Goal: Task Accomplishment & Management: Use online tool/utility

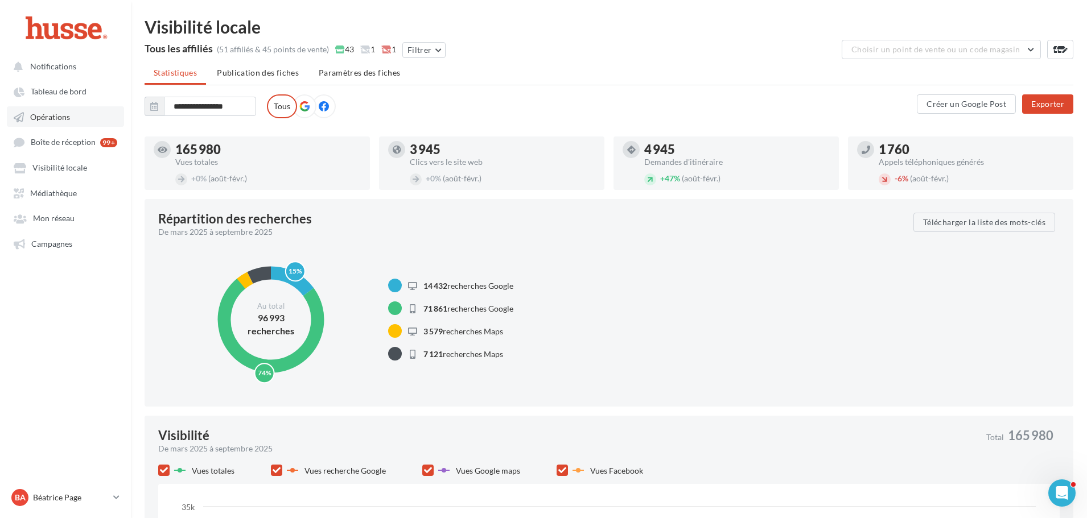
click at [57, 116] on span "Opérations" at bounding box center [50, 117] width 40 height 10
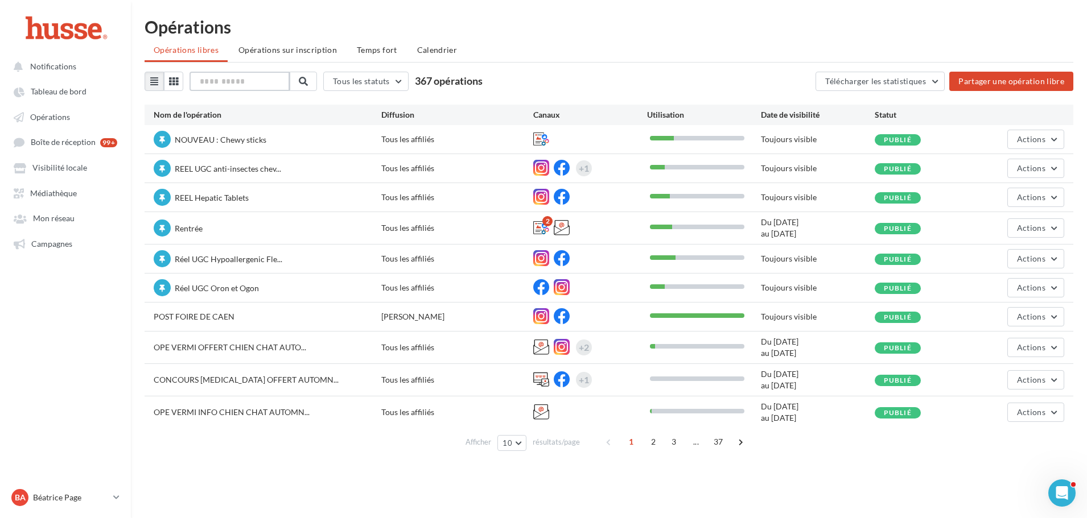
click at [225, 83] on input "text" at bounding box center [239, 81] width 100 height 19
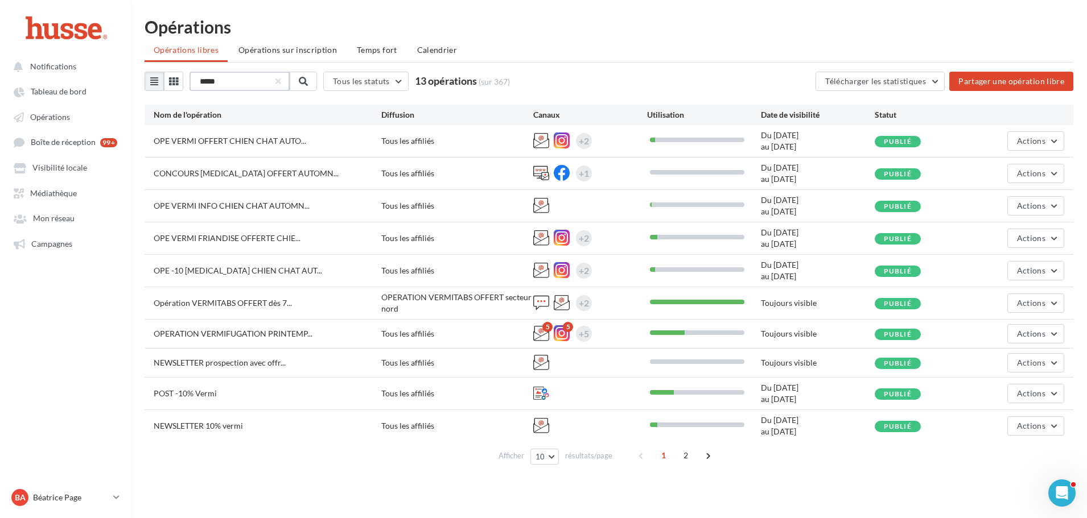
drag, startPoint x: 234, startPoint y: 79, endPoint x: 194, endPoint y: 80, distance: 39.9
click at [194, 80] on input "*****" at bounding box center [239, 81] width 100 height 19
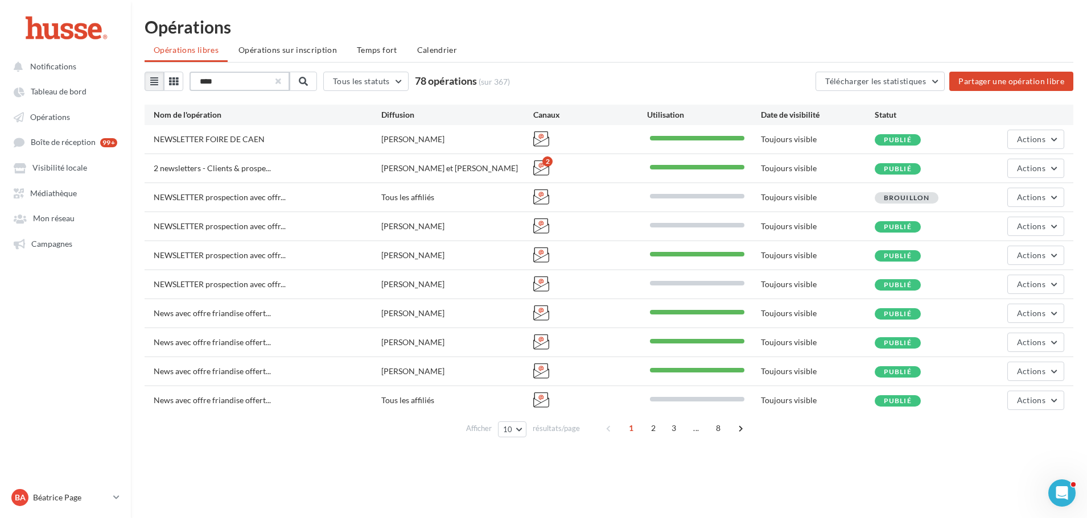
type input "****"
click at [279, 81] on button "button" at bounding box center [277, 81] width 5 height 5
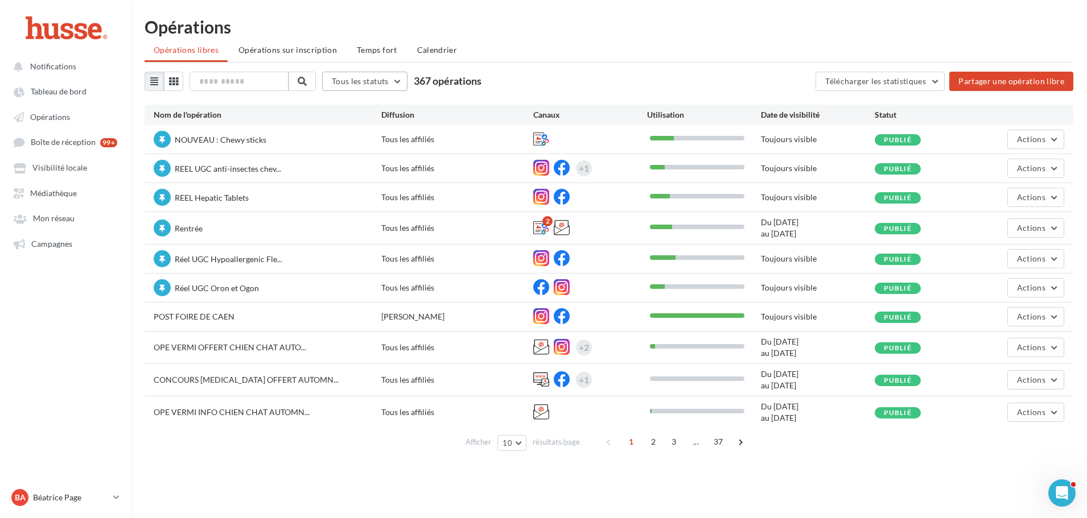
click at [397, 82] on button "Tous les statuts" at bounding box center [364, 81] width 85 height 19
click at [597, 22] on div "Opérations" at bounding box center [609, 26] width 929 height 17
click at [40, 118] on span "Opérations" at bounding box center [50, 117] width 40 height 10
click at [72, 117] on link "Opérations" at bounding box center [65, 116] width 117 height 20
click at [224, 81] on input "text" at bounding box center [239, 81] width 100 height 19
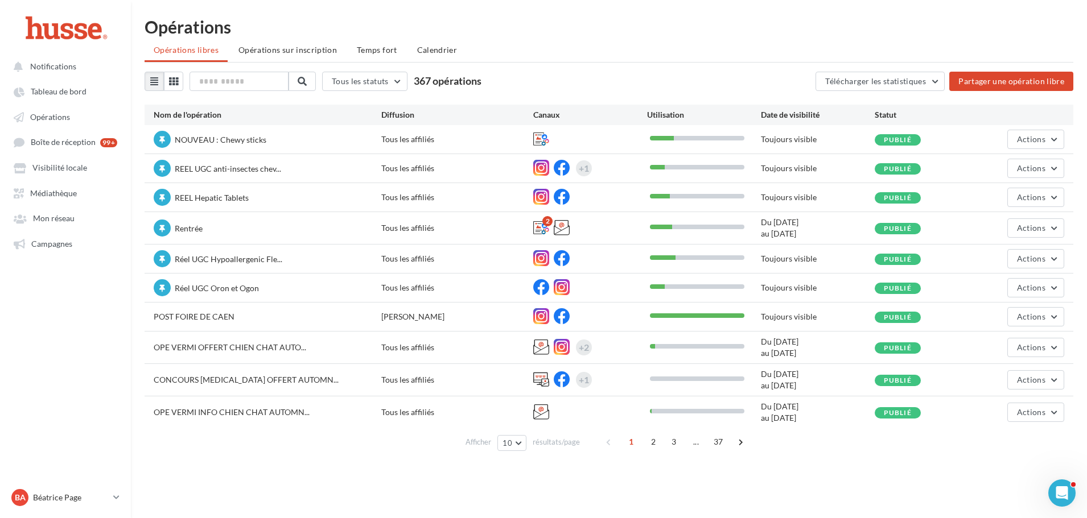
click at [659, 52] on ul "Opérations libres Opérations sur inscription Temps fort Calendrier" at bounding box center [609, 51] width 929 height 23
click at [56, 109] on link "Opérations" at bounding box center [65, 116] width 117 height 20
click at [894, 83] on span "Télécharger les statistiques" at bounding box center [875, 81] width 101 height 10
click at [649, 41] on ul "Opérations libres Opérations sur inscription Temps fort Calendrier" at bounding box center [609, 51] width 929 height 23
click at [652, 444] on span "2" at bounding box center [653, 442] width 18 height 18
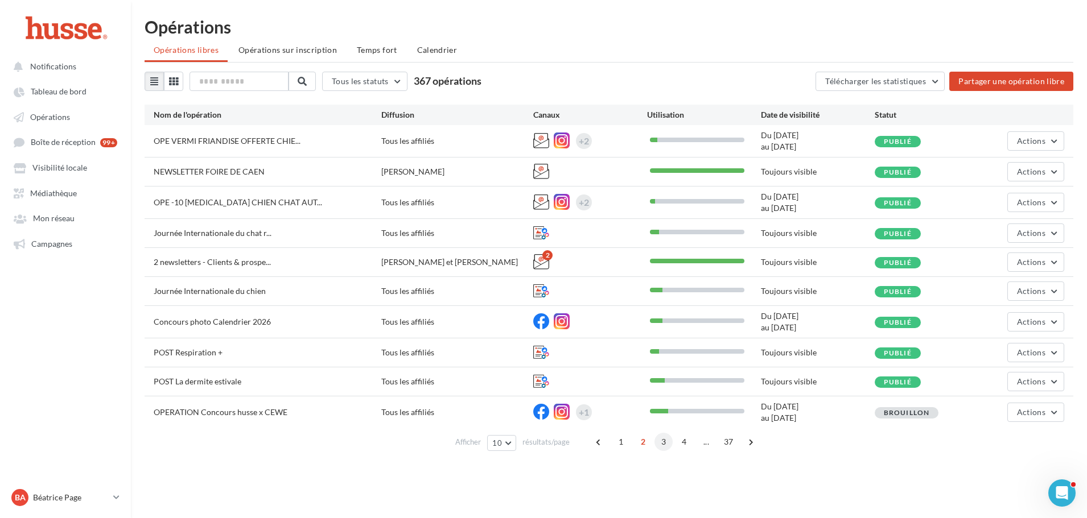
click at [662, 446] on span "3" at bounding box center [663, 442] width 18 height 18
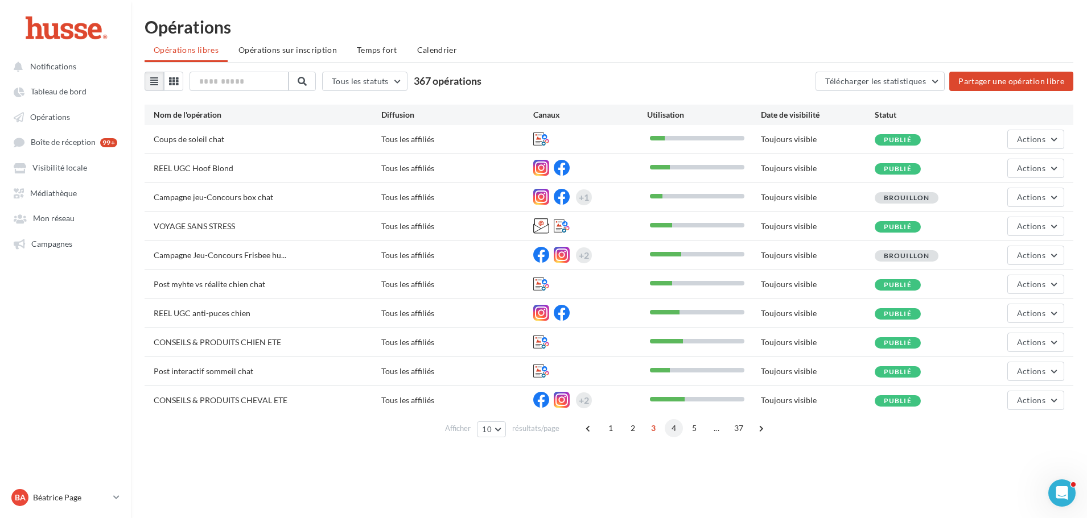
click at [675, 429] on span "4" at bounding box center [674, 428] width 18 height 18
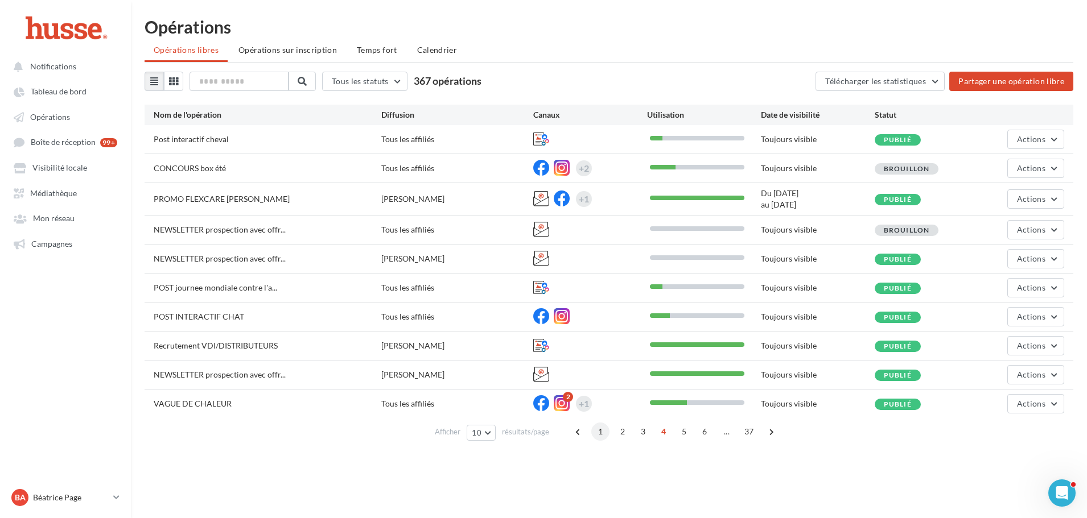
click at [599, 433] on span "1" at bounding box center [600, 432] width 18 height 18
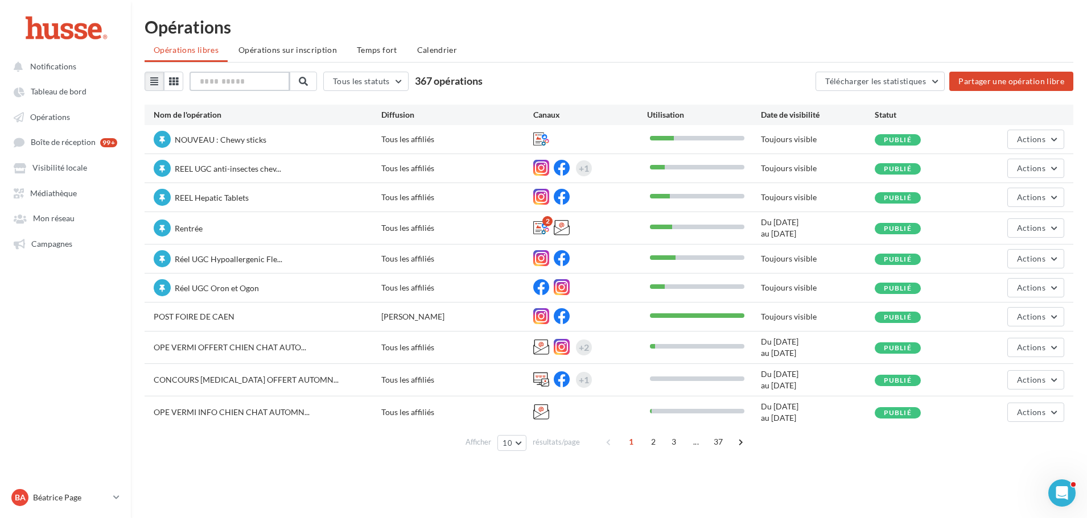
click at [229, 80] on input "text" at bounding box center [239, 81] width 100 height 19
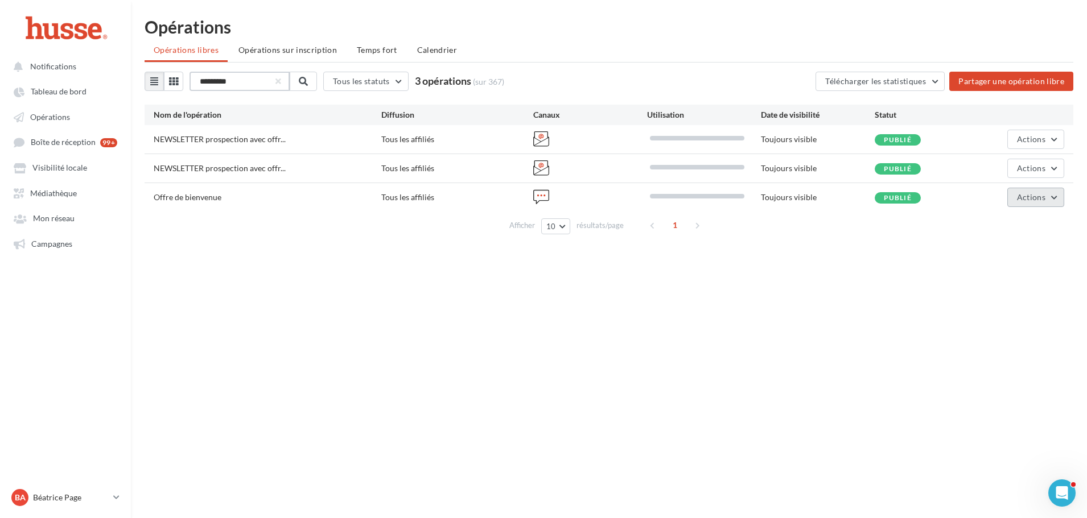
type input "*********"
click at [1050, 192] on button "Actions" at bounding box center [1035, 197] width 57 height 19
click at [1001, 224] on button "Editer" at bounding box center [1007, 224] width 114 height 30
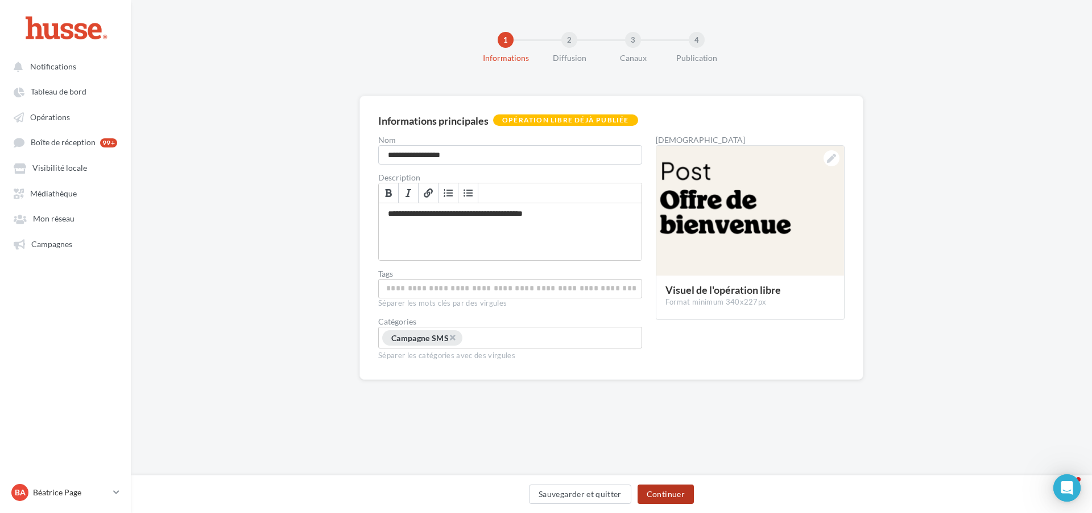
click at [670, 490] on button "Continuer" at bounding box center [666, 493] width 56 height 19
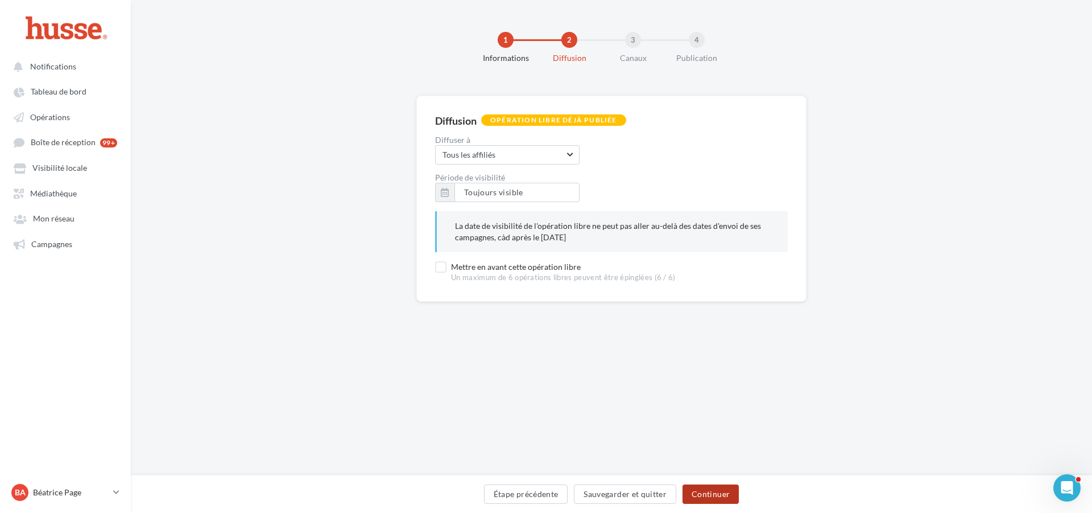
click at [714, 496] on button "Continuer" at bounding box center [711, 493] width 56 height 19
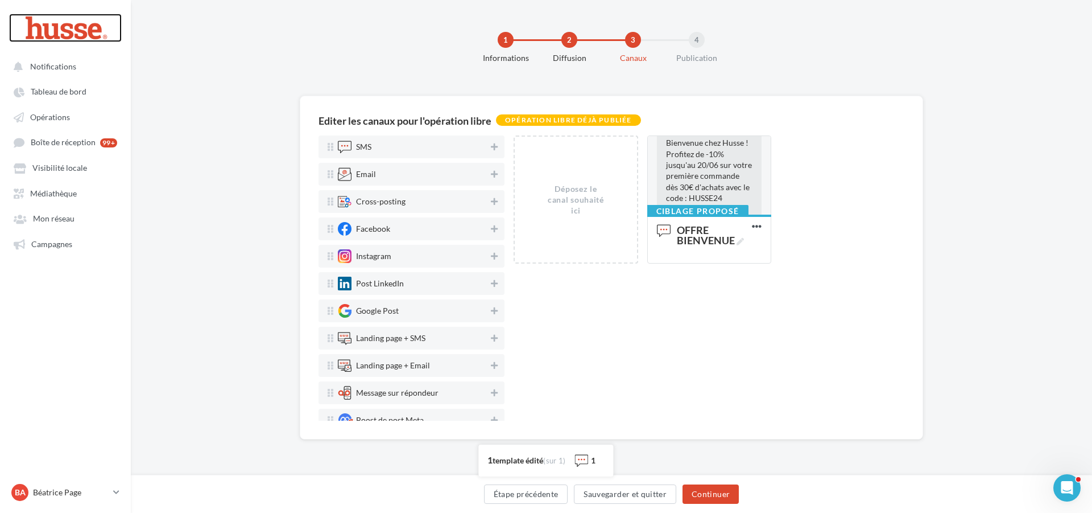
click at [61, 26] on div at bounding box center [65, 28] width 91 height 28
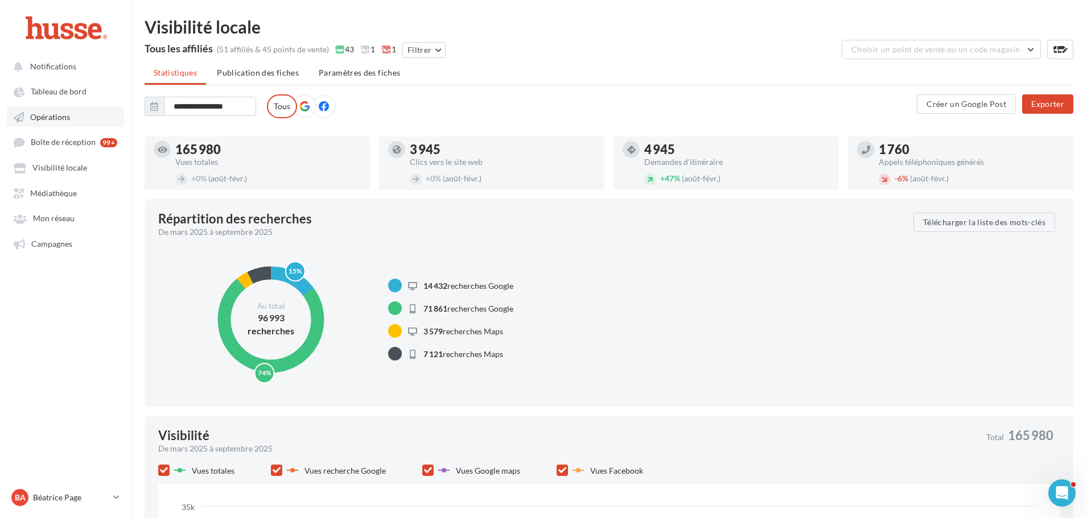
click at [67, 119] on span "Opérations" at bounding box center [50, 117] width 40 height 10
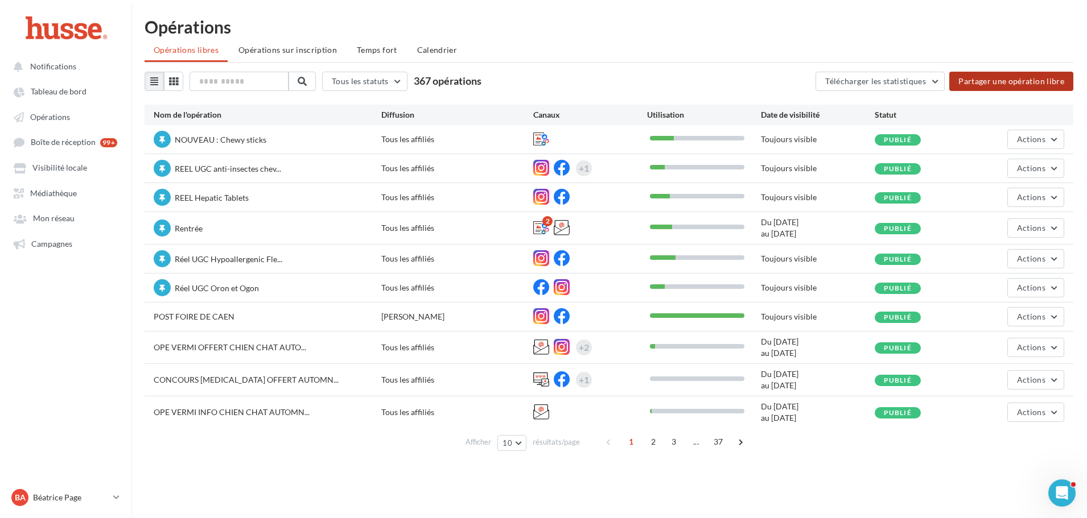
click at [1016, 82] on button "Partager une opération libre" at bounding box center [1011, 81] width 124 height 19
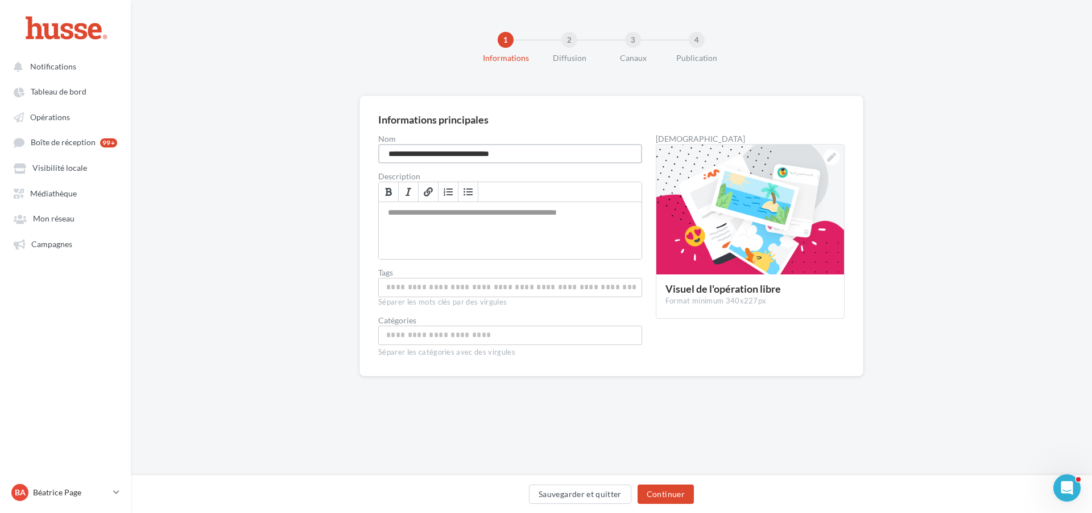
click at [528, 155] on input "**********" at bounding box center [510, 153] width 264 height 19
type input "*"
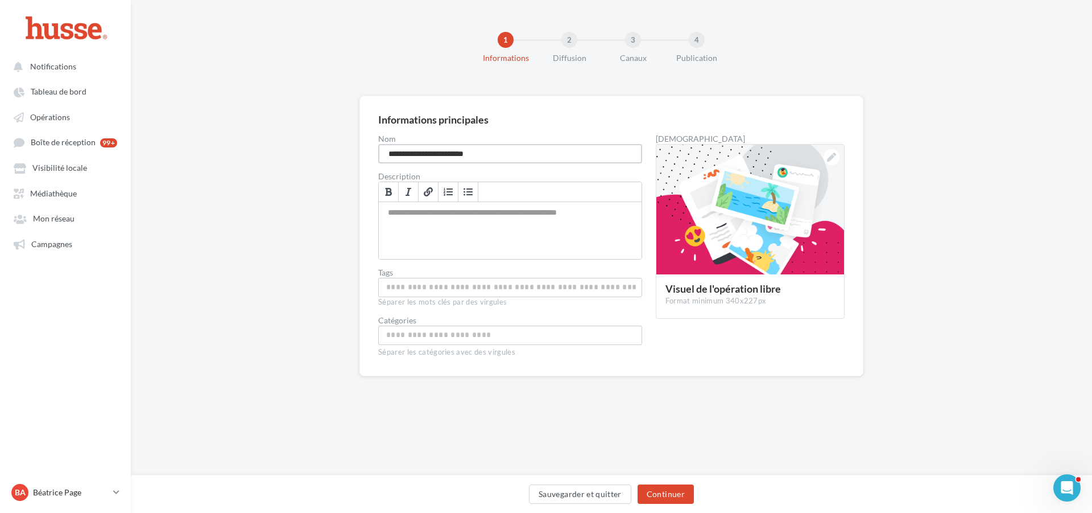
type input "**********"
click at [417, 287] on input "Permet aux affiliés de trouver l'opération libre plus facilement" at bounding box center [510, 286] width 258 height 13
type input "**********"
type input "*********"
type input "*****"
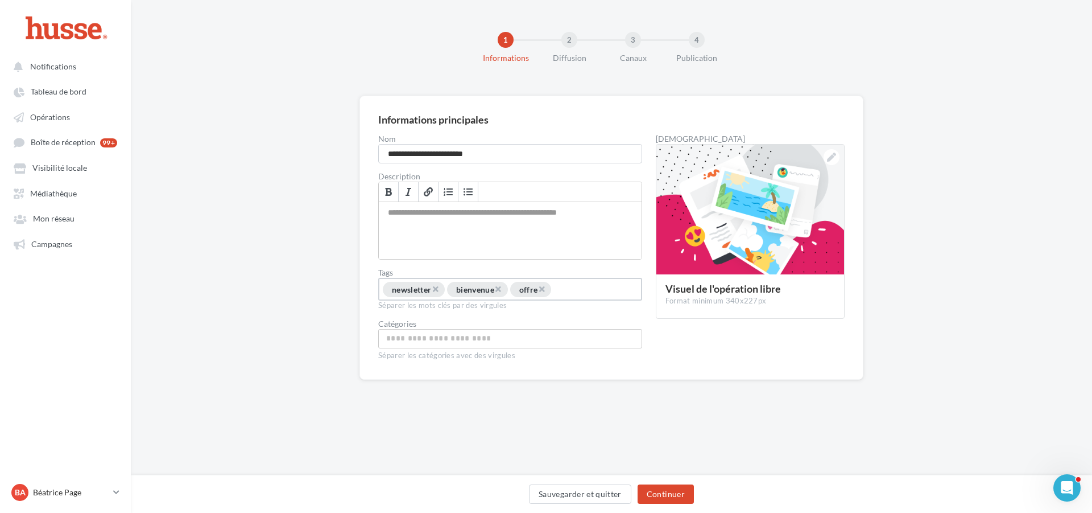
click at [434, 345] on input "Choisissez une catégorie" at bounding box center [510, 338] width 258 height 13
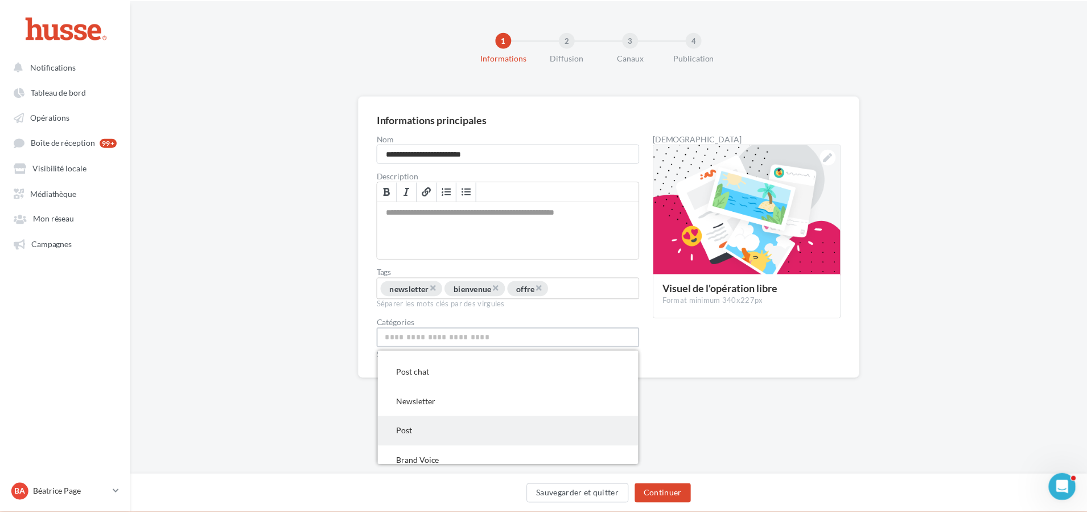
scroll to position [57, 0]
click at [485, 440] on span "Newsletter" at bounding box center [510, 427] width 262 height 30
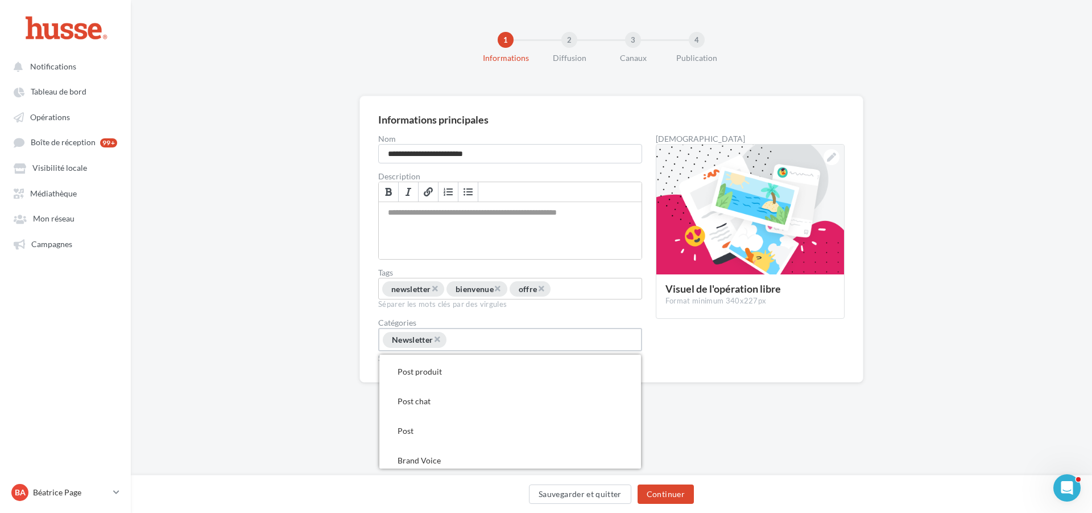
click at [718, 405] on div "**********" at bounding box center [612, 257] width 962 height 323
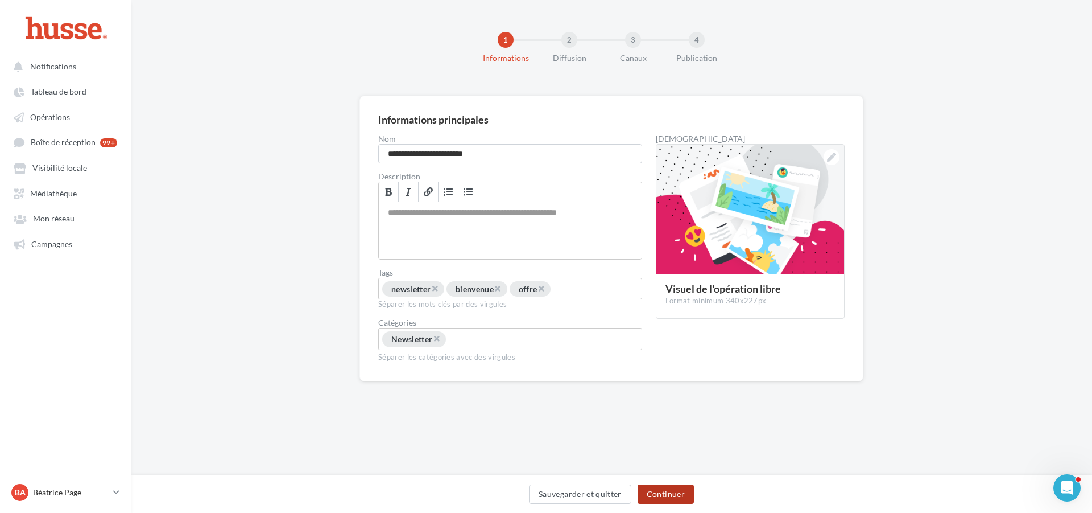
click at [672, 494] on button "Continuer" at bounding box center [666, 493] width 56 height 19
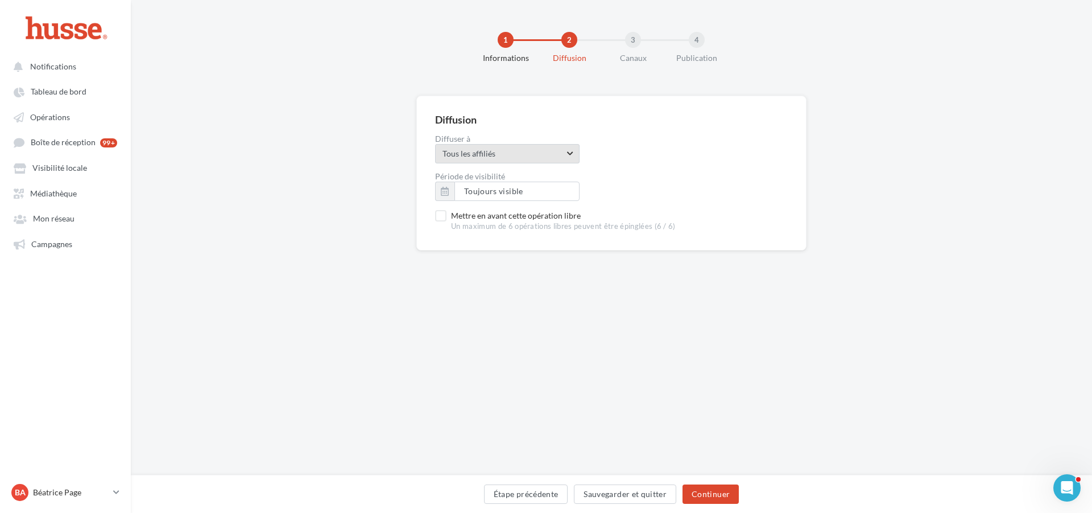
click at [551, 148] on span "Tous les affiliés" at bounding box center [504, 153] width 122 height 11
click at [680, 166] on form "Diffusion Diffuser à Tous les affiliés Tous les affiliés ******* Aucun choix di…" at bounding box center [611, 172] width 353 height 117
click at [490, 153] on span "Tous les affiliés" at bounding box center [504, 153] width 122 height 11
click at [478, 171] on span "Aucun choix disponible" at bounding box center [476, 171] width 83 height 10
click at [488, 154] on input "*******" at bounding box center [507, 153] width 145 height 19
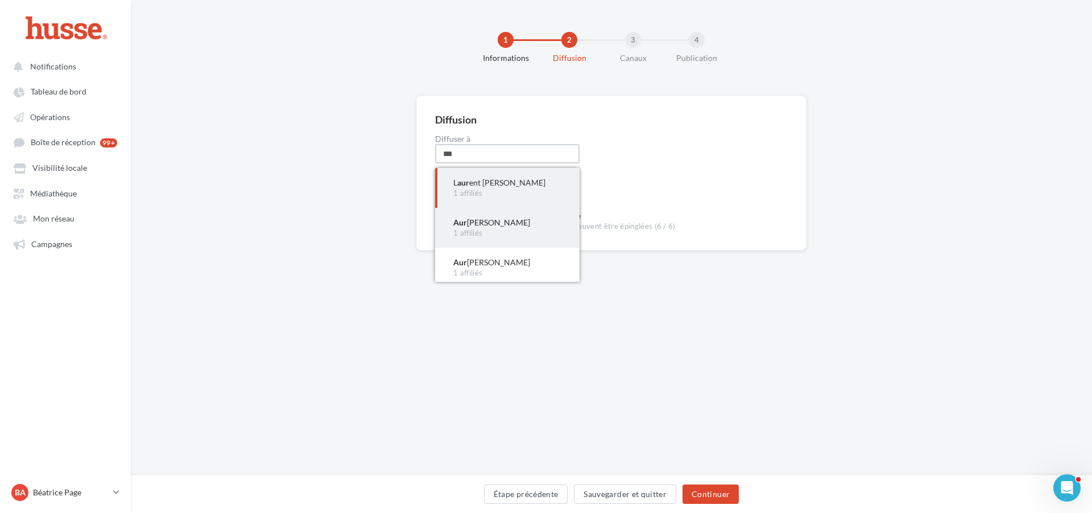
type input "***"
click at [478, 228] on div "1 affiliés" at bounding box center [507, 233] width 108 height 10
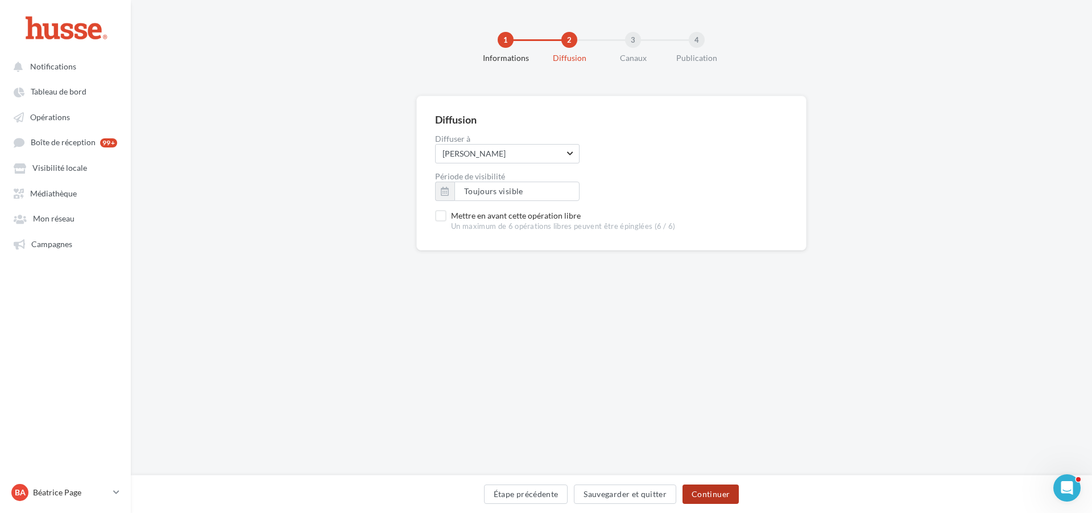
click at [707, 492] on button "Continuer" at bounding box center [711, 493] width 56 height 19
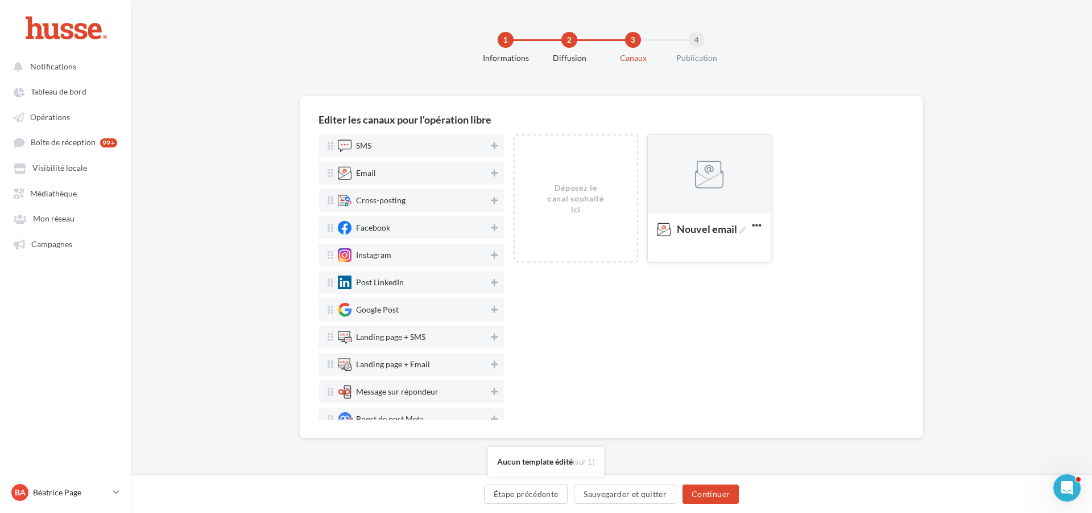
click at [721, 180] on div at bounding box center [709, 174] width 28 height 28
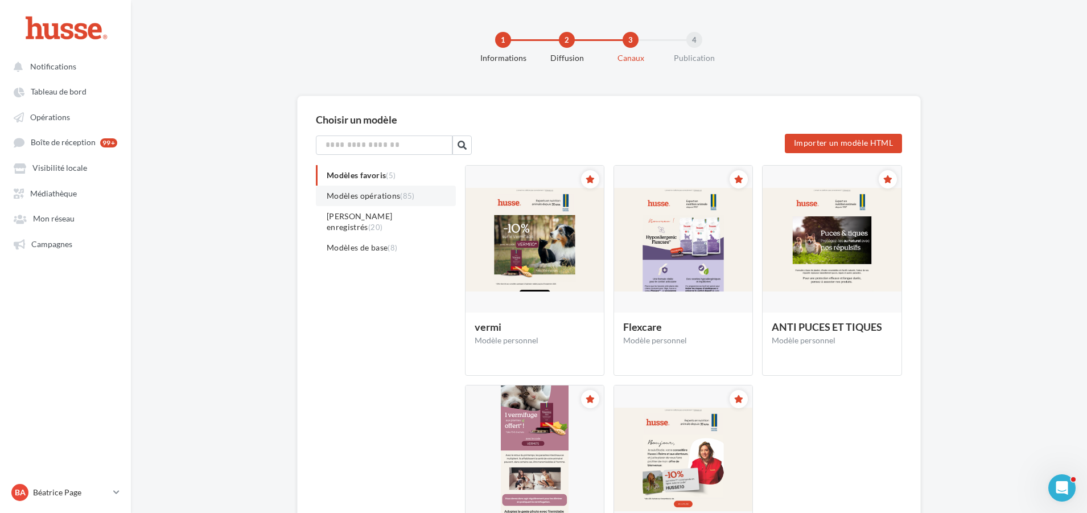
click at [378, 192] on span "Modèles opérations (85)" at bounding box center [371, 196] width 88 height 10
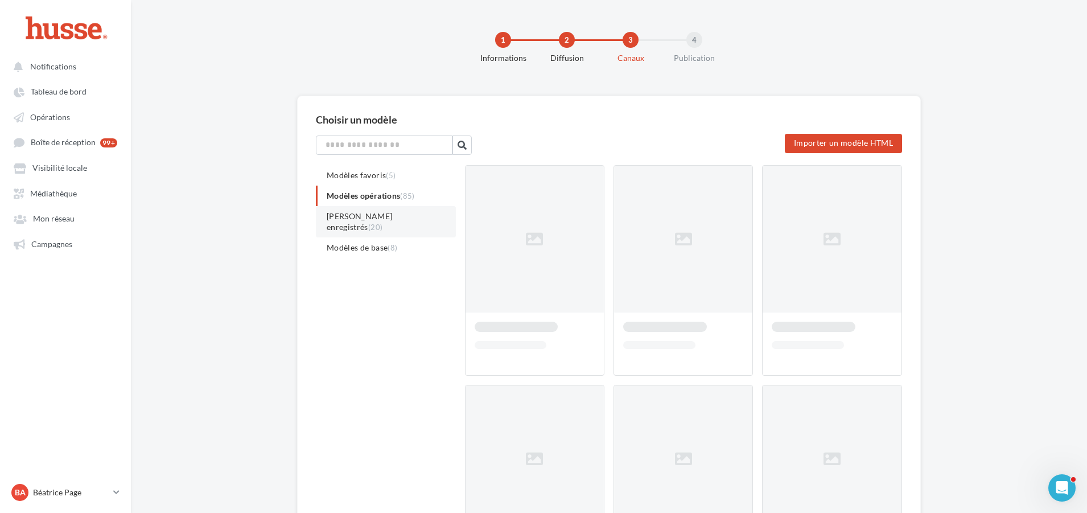
click at [381, 216] on span "Modèles enregistrés (20)" at bounding box center [360, 221] width 66 height 20
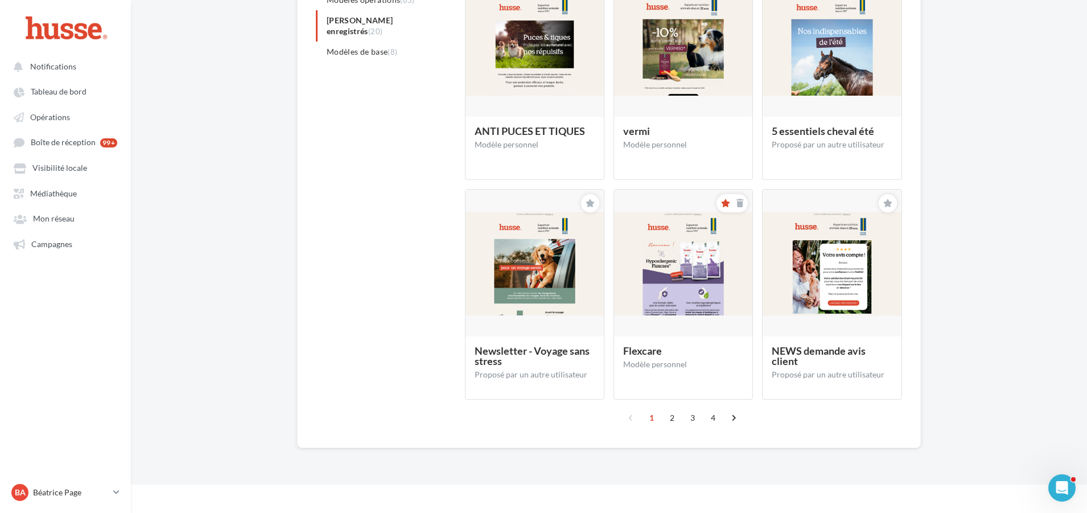
scroll to position [198, 0]
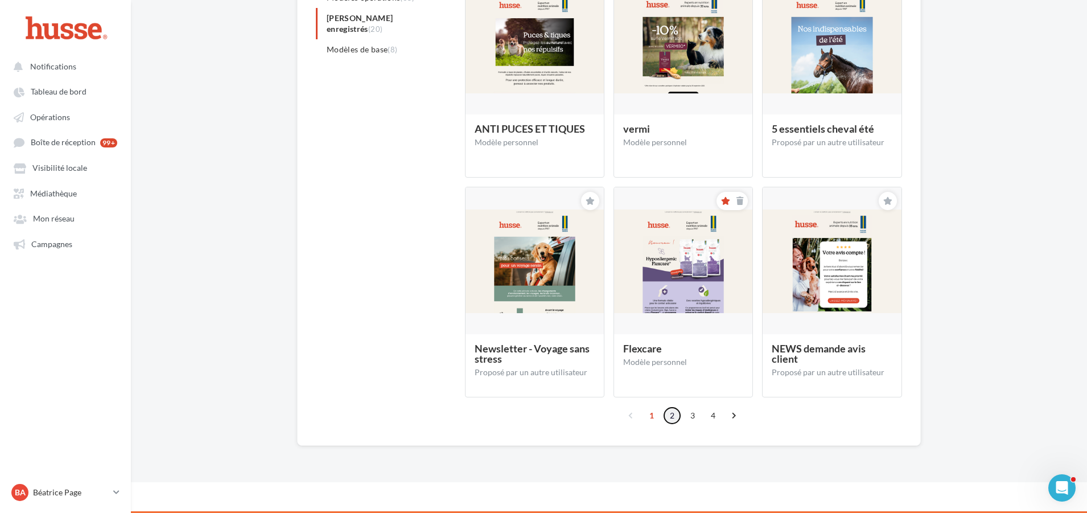
click at [671, 415] on link "2" at bounding box center [672, 415] width 18 height 18
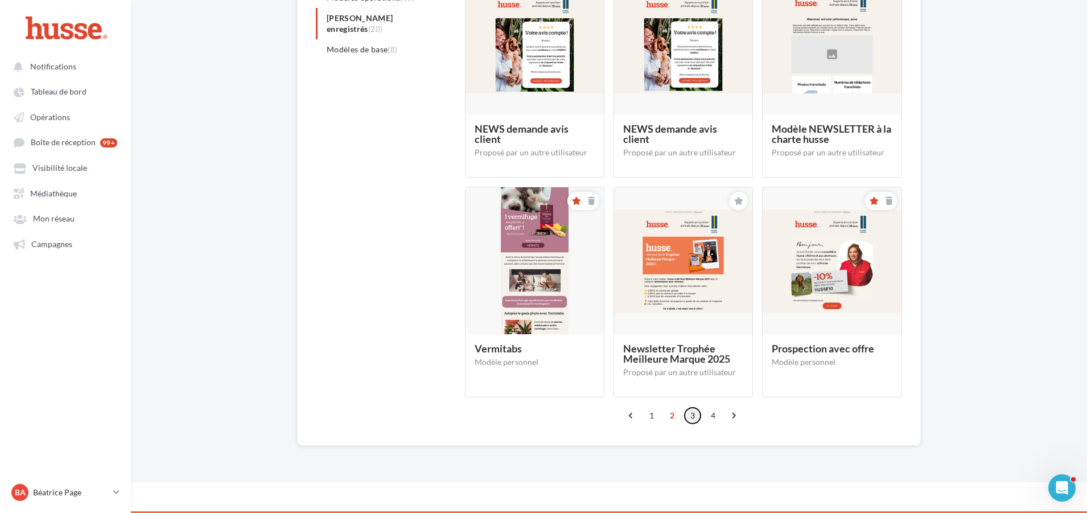
click at [689, 415] on link "3" at bounding box center [692, 415] width 18 height 18
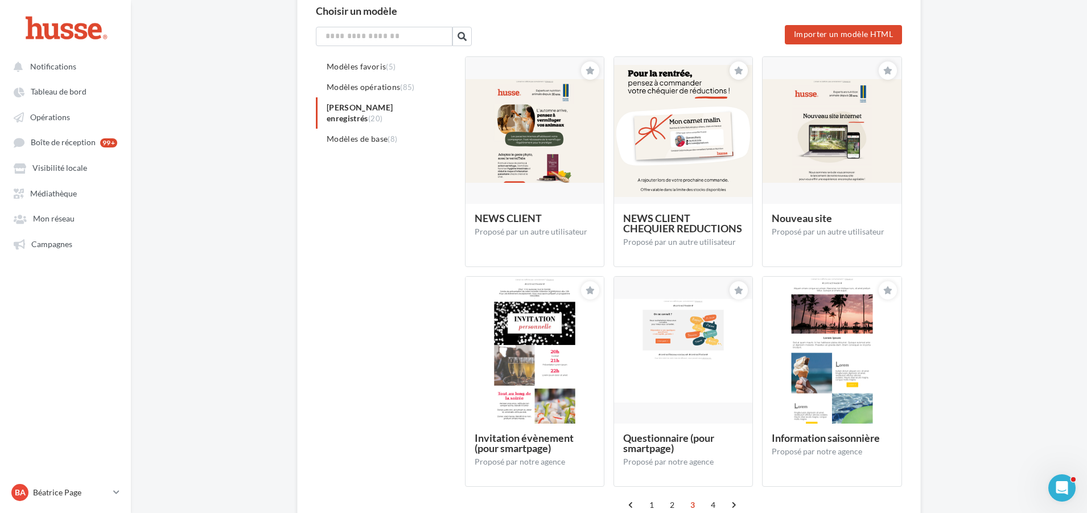
scroll to position [114, 0]
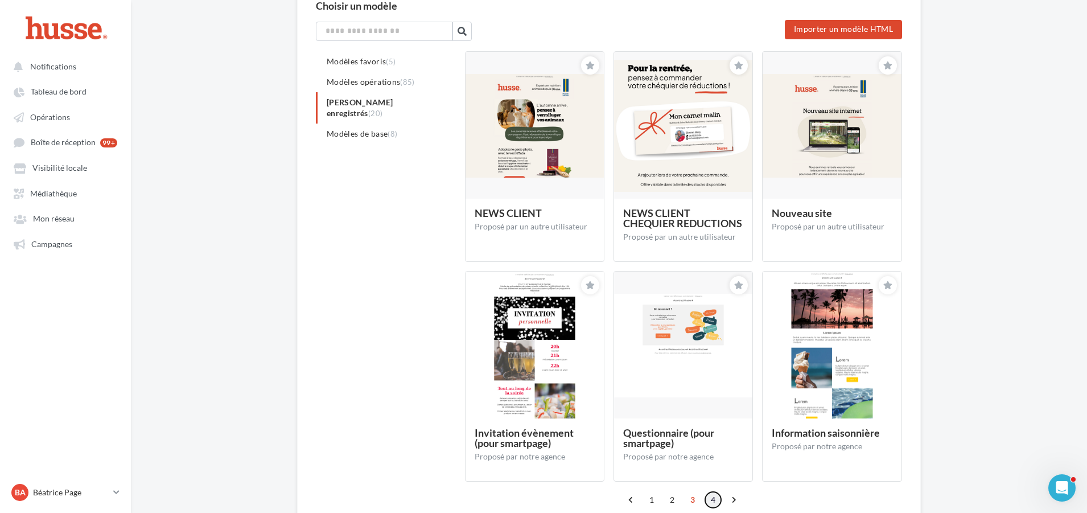
click at [715, 501] on link "4" at bounding box center [713, 499] width 18 height 18
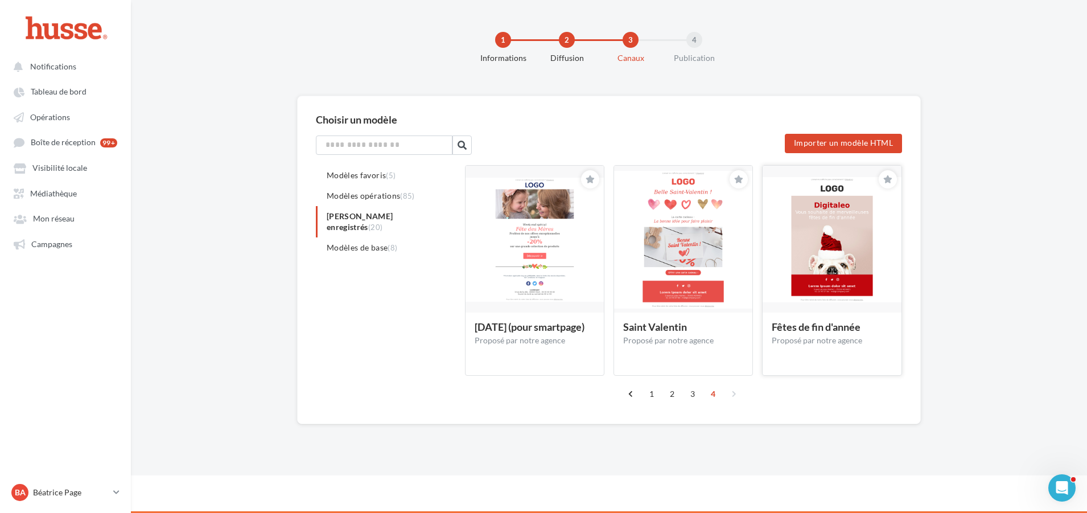
scroll to position [0, 0]
click at [648, 394] on link "1" at bounding box center [654, 394] width 18 height 18
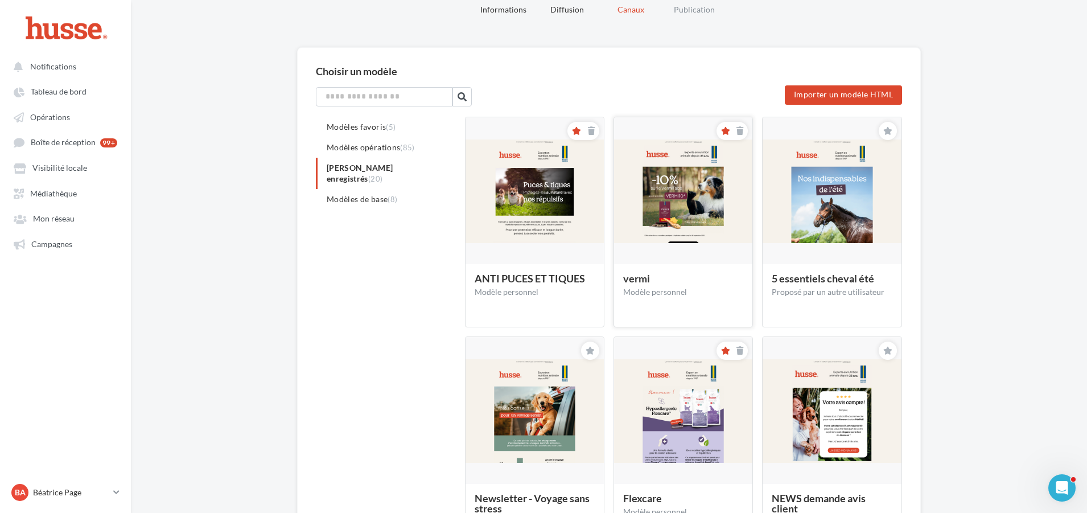
scroll to position [114, 0]
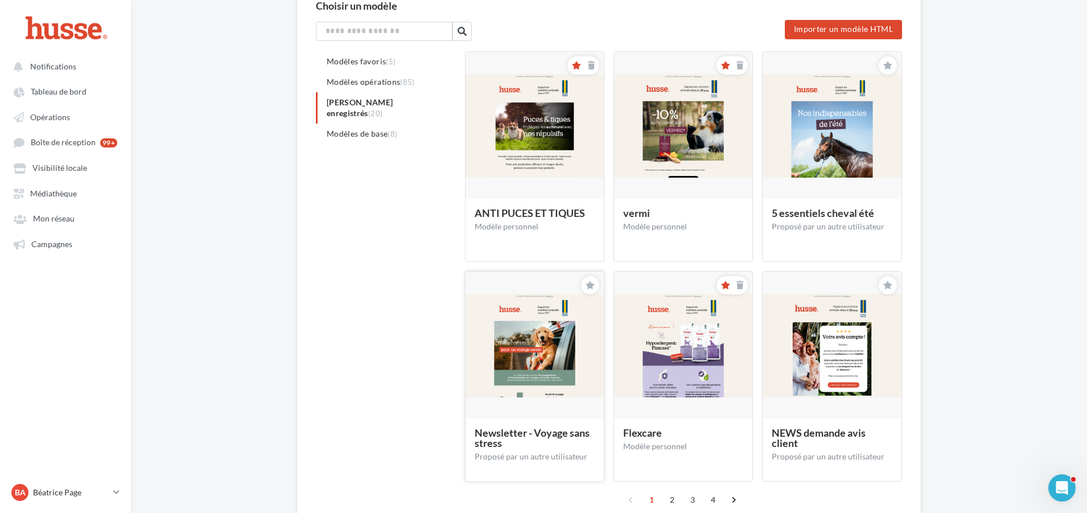
click at [535, 335] on img at bounding box center [534, 346] width 138 height 104
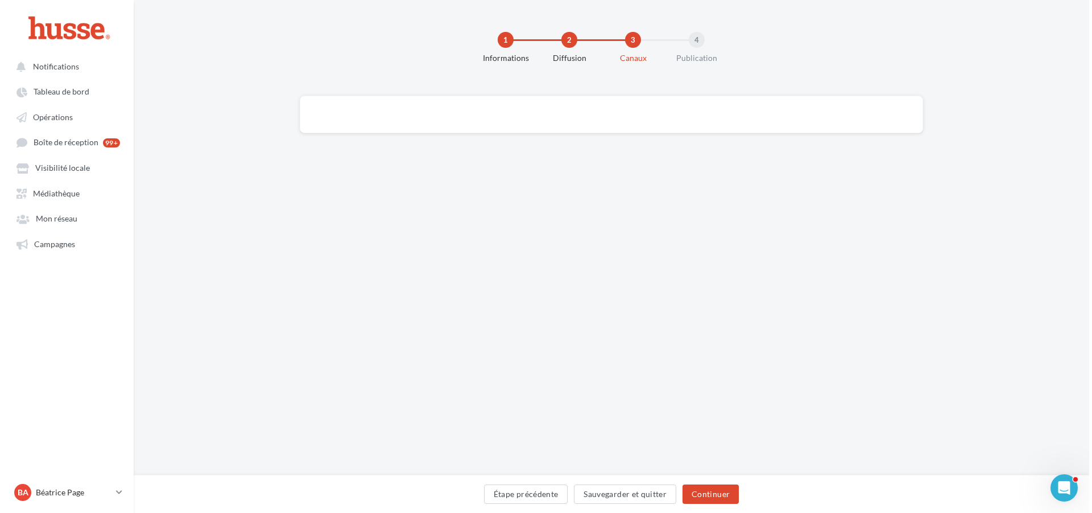
scroll to position [0, 0]
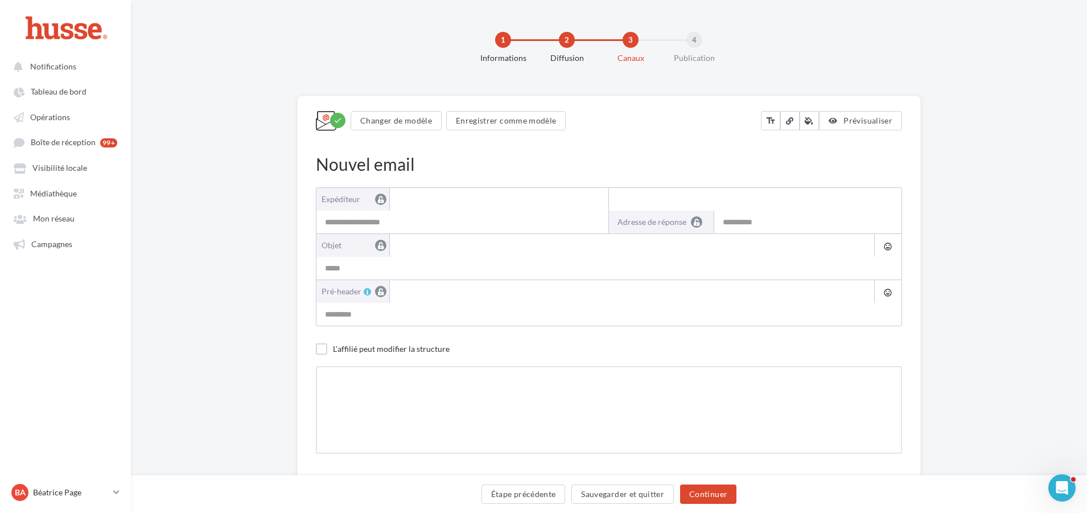
type input "**********"
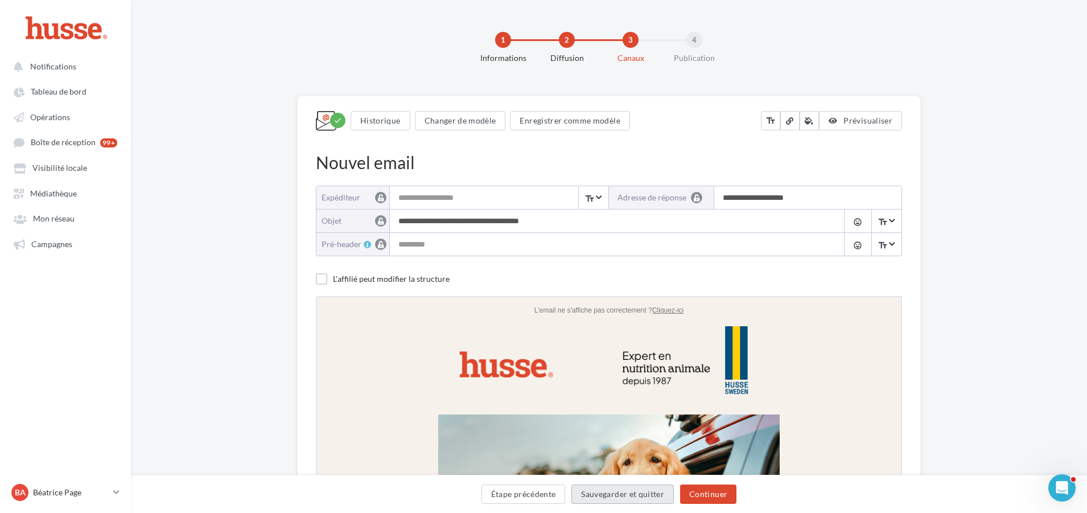
click at [623, 494] on button "Sauvegarder et quitter" at bounding box center [622, 493] width 102 height 19
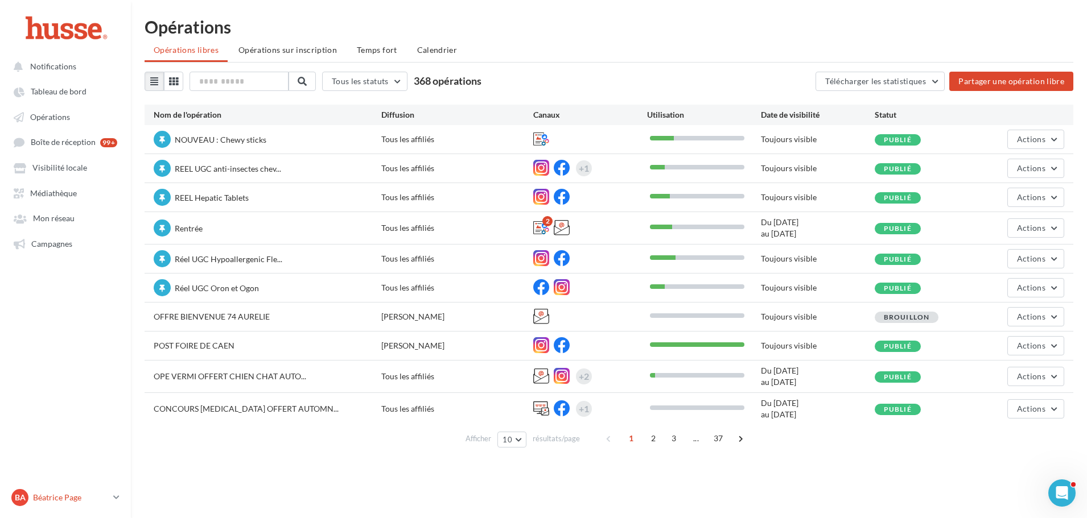
click at [115, 496] on icon at bounding box center [116, 498] width 6 height 10
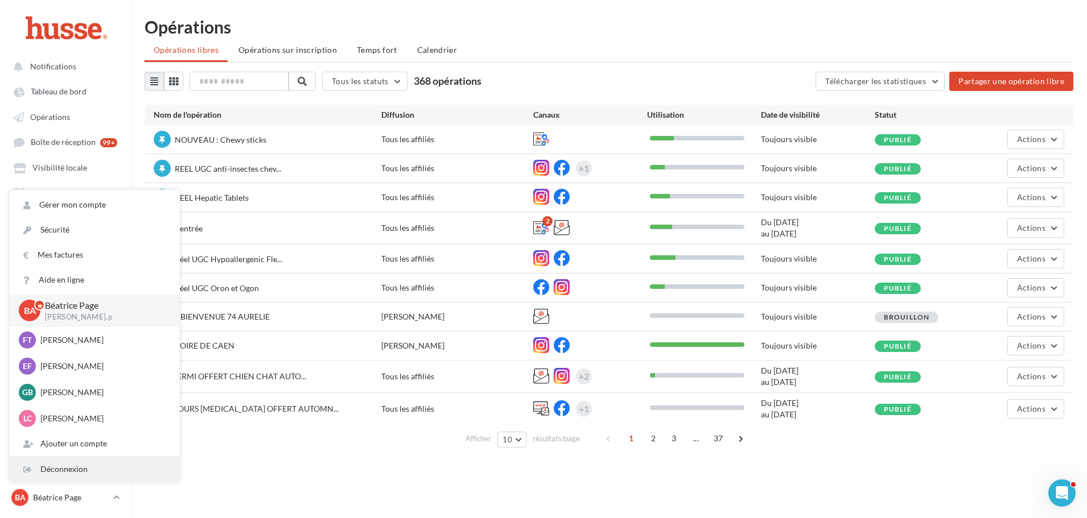
click at [65, 468] on div "Déconnexion" at bounding box center [95, 469] width 170 height 25
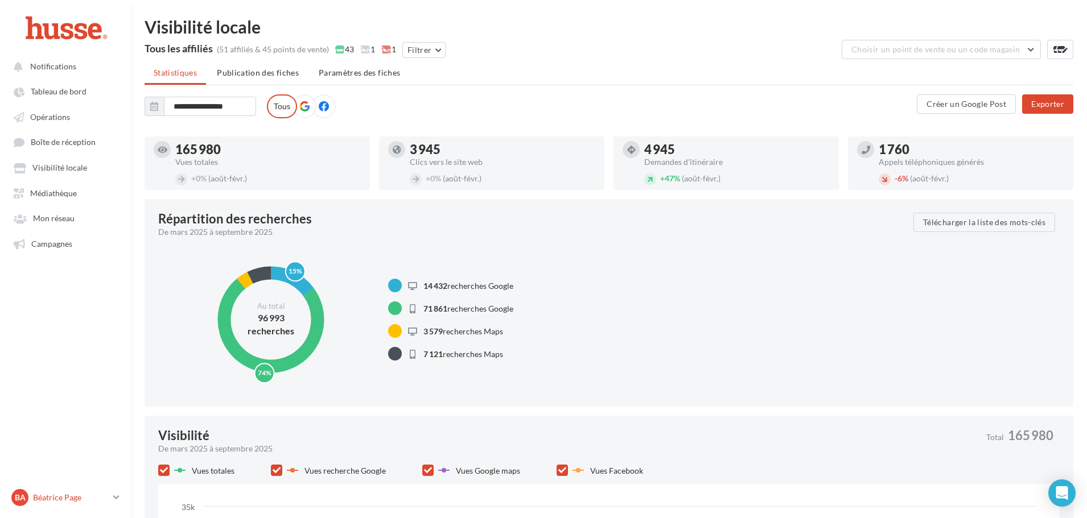
click at [104, 500] on p "Béatrice Page" at bounding box center [71, 497] width 76 height 11
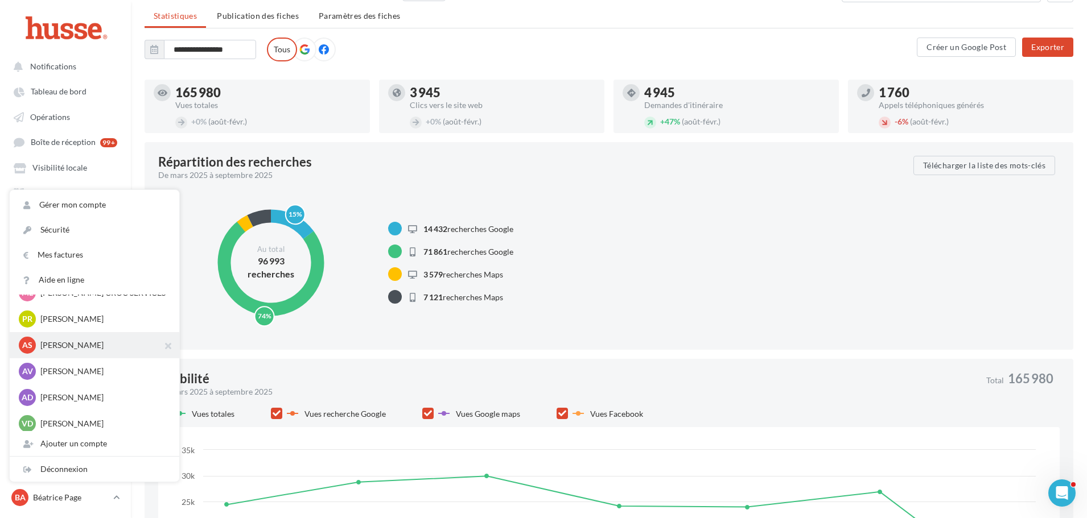
scroll to position [645, 0]
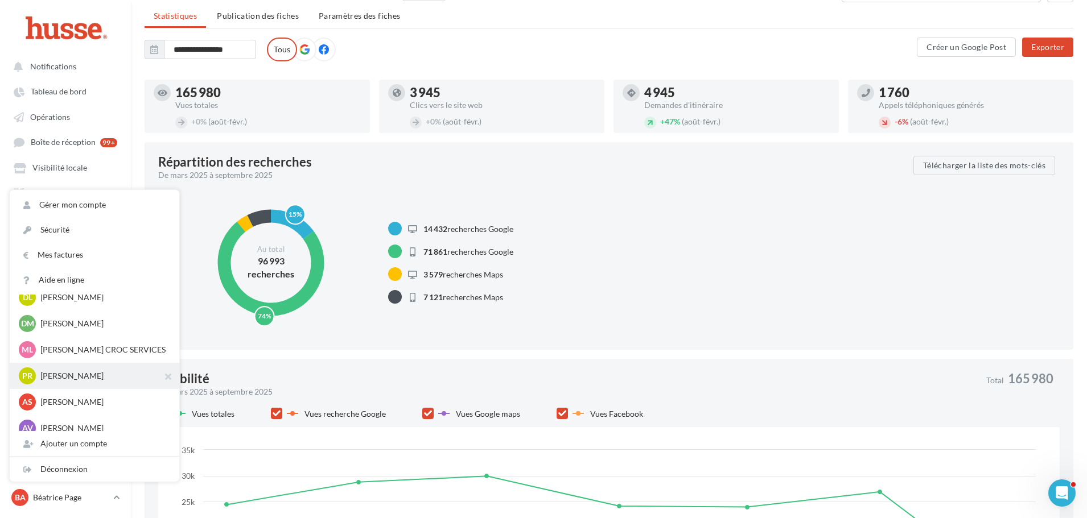
click at [80, 375] on p "[PERSON_NAME]" at bounding box center [102, 375] width 125 height 11
